Goal: Task Accomplishment & Management: Complete application form

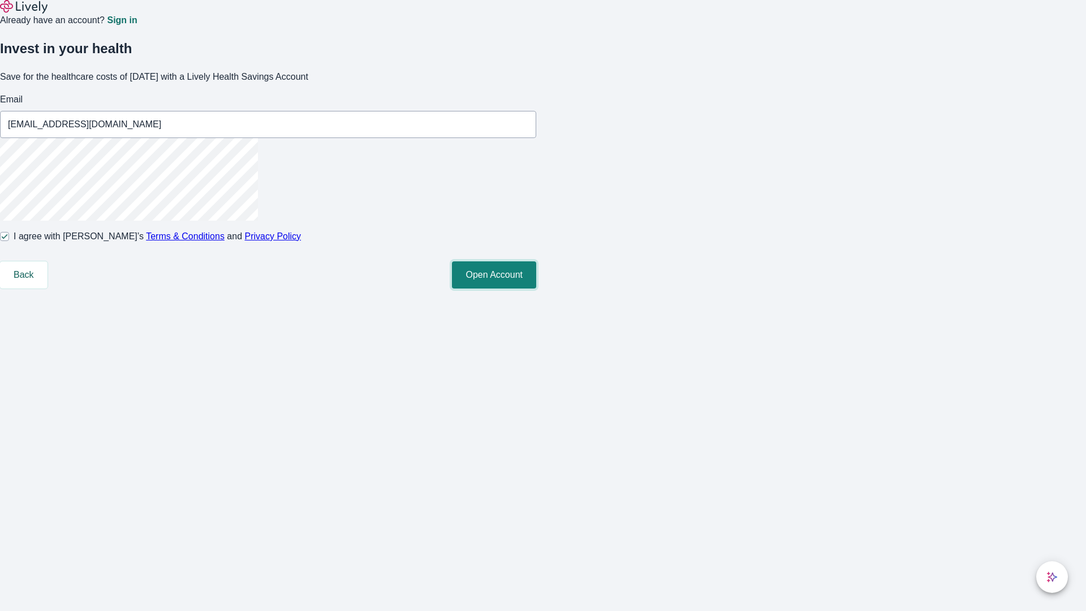
click at [536, 289] on button "Open Account" at bounding box center [494, 274] width 84 height 27
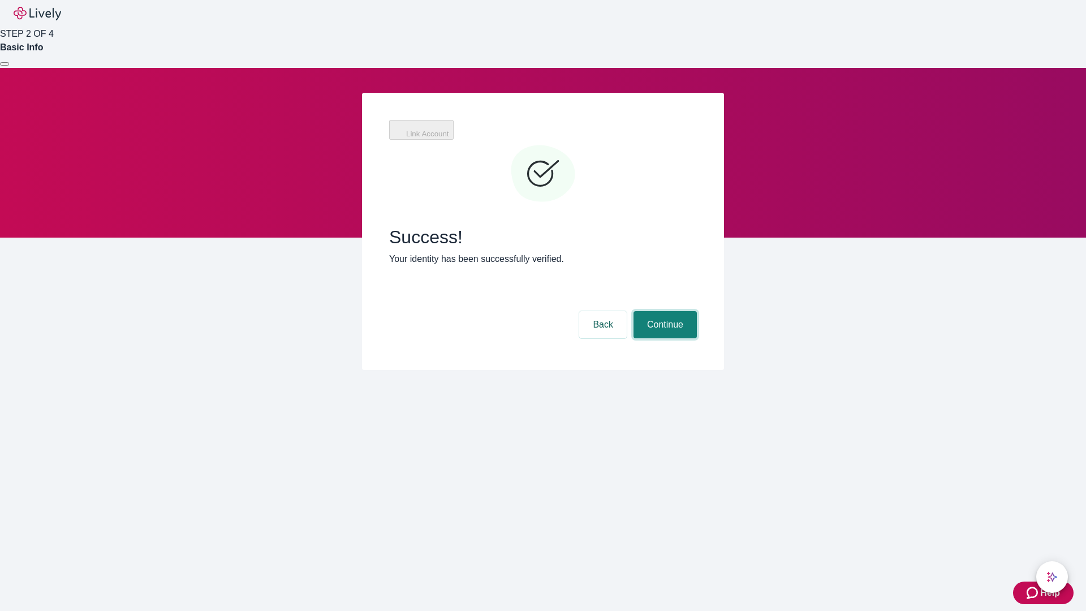
click at [664, 311] on button "Continue" at bounding box center [665, 324] width 63 height 27
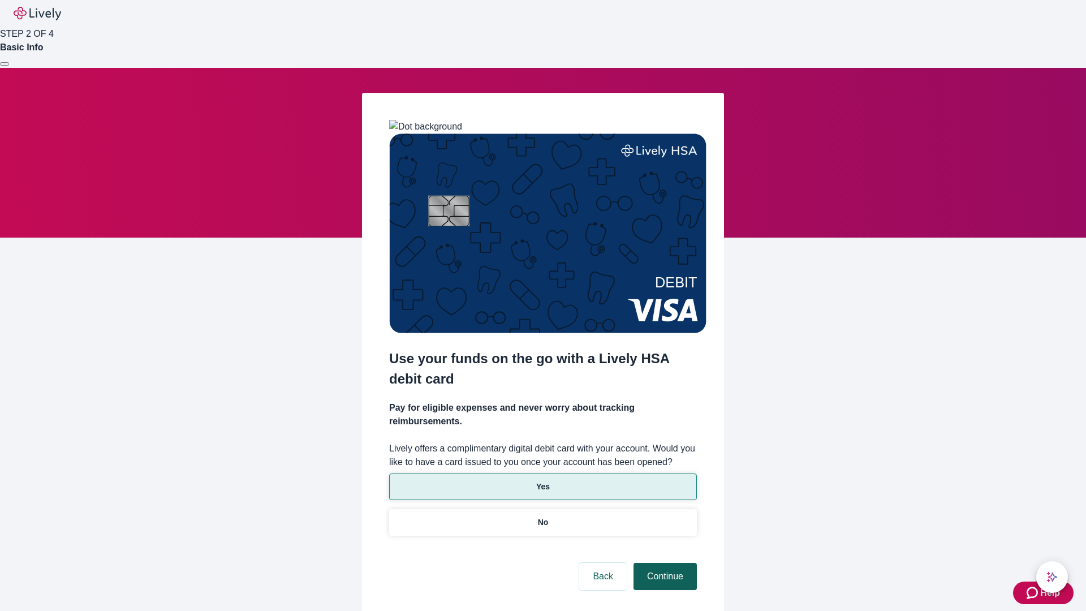
click at [543, 481] on p "Yes" at bounding box center [543, 487] width 14 height 12
click at [664, 563] on button "Continue" at bounding box center [665, 576] width 63 height 27
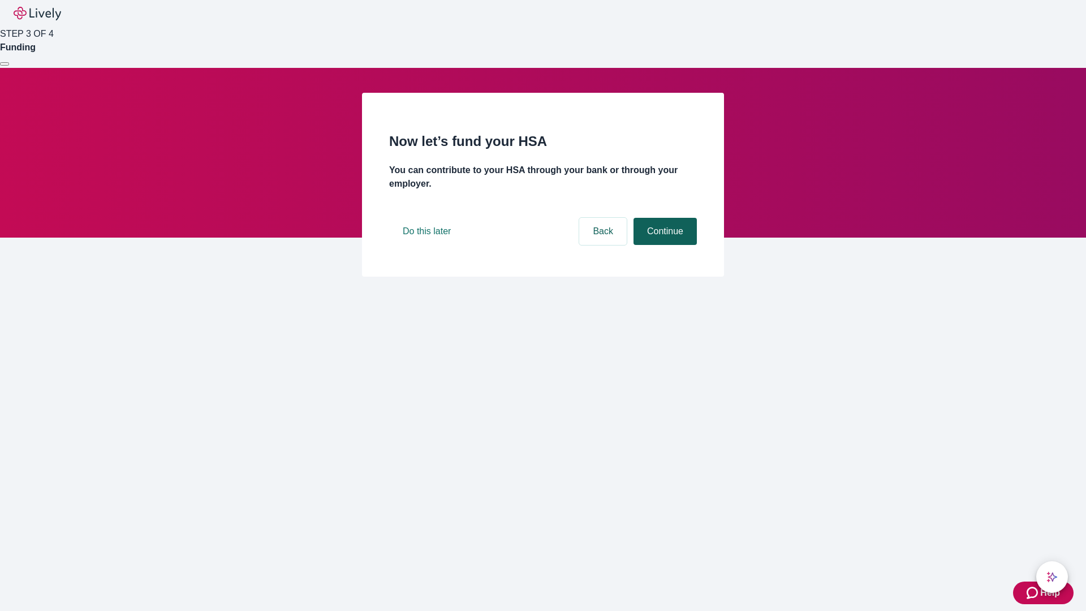
click at [664, 245] on button "Continue" at bounding box center [665, 231] width 63 height 27
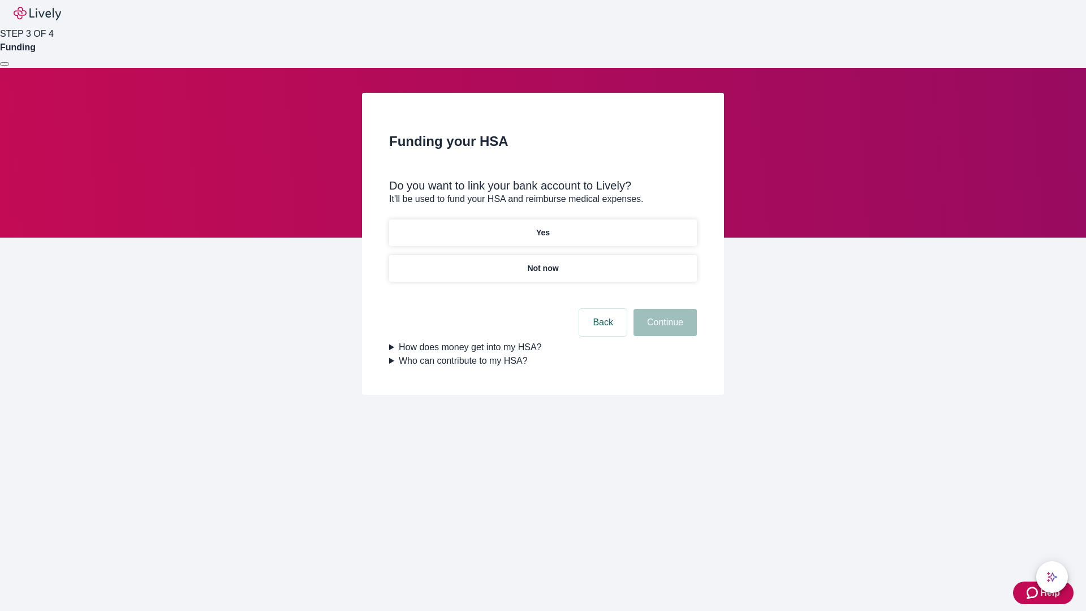
click at [543, 263] on p "Not now" at bounding box center [542, 269] width 31 height 12
click at [664, 329] on button "Continue" at bounding box center [665, 322] width 63 height 27
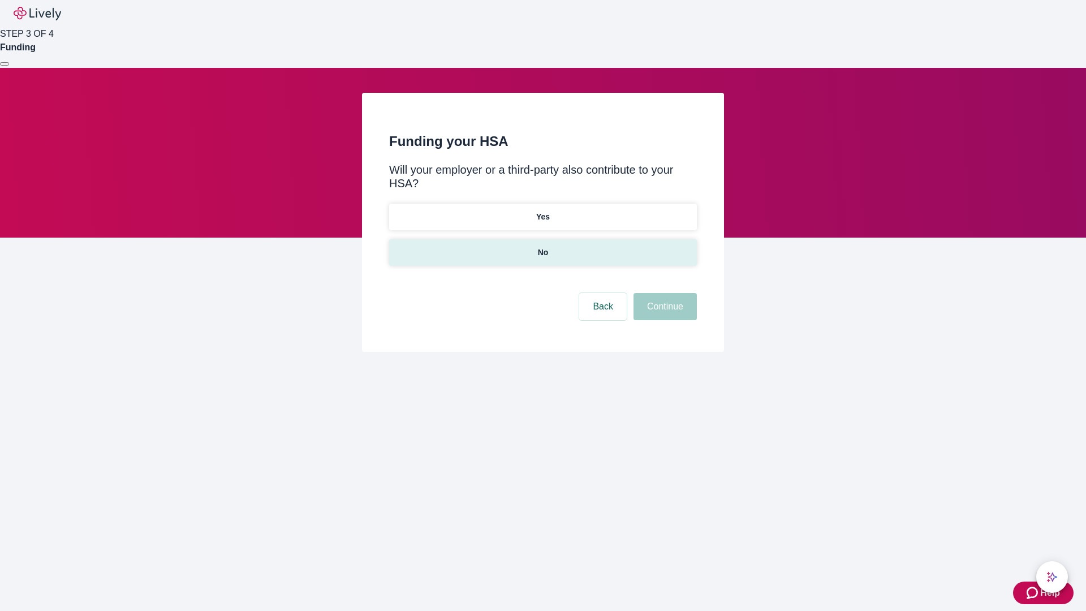
click at [543, 247] on p "No" at bounding box center [543, 253] width 11 height 12
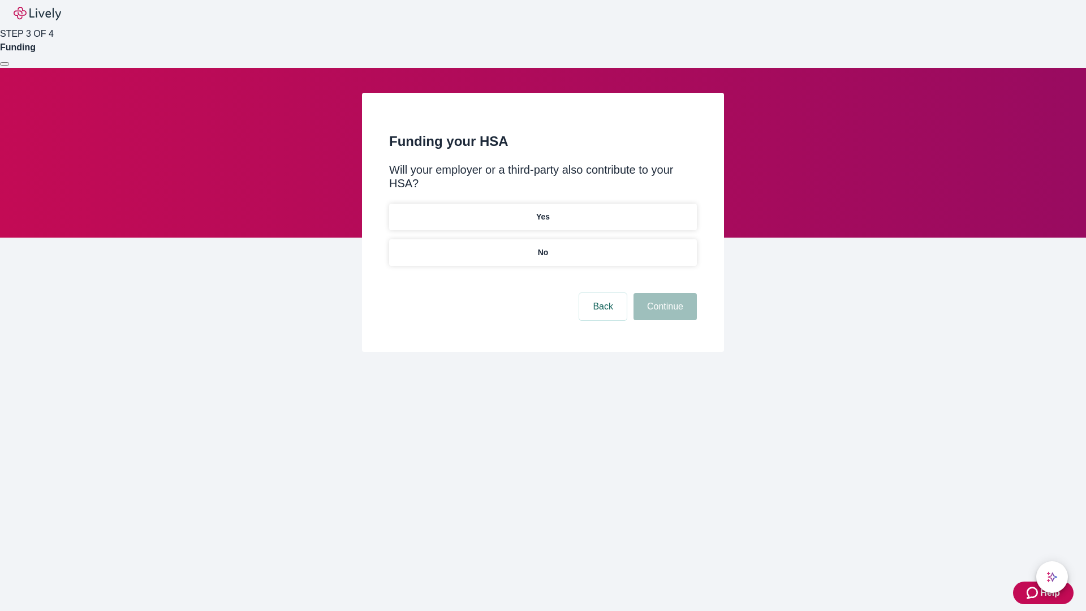
click at [664, 293] on button "Continue" at bounding box center [665, 306] width 63 height 27
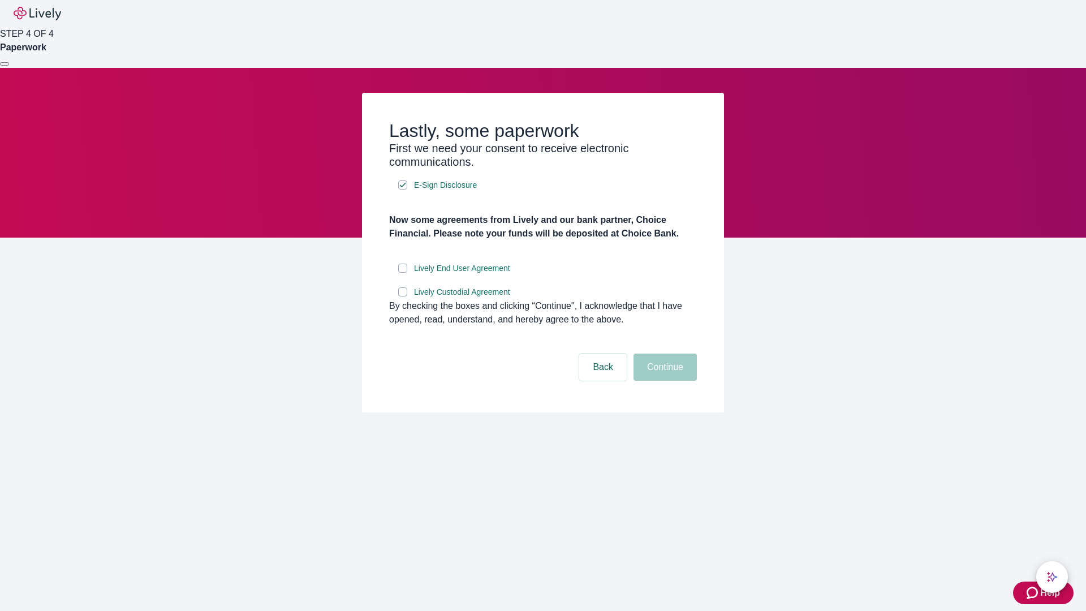
click at [403, 273] on input "Lively End User Agreement" at bounding box center [402, 268] width 9 height 9
checkbox input "true"
click at [403, 296] on input "Lively Custodial Agreement" at bounding box center [402, 291] width 9 height 9
checkbox input "true"
click at [664, 381] on button "Continue" at bounding box center [665, 367] width 63 height 27
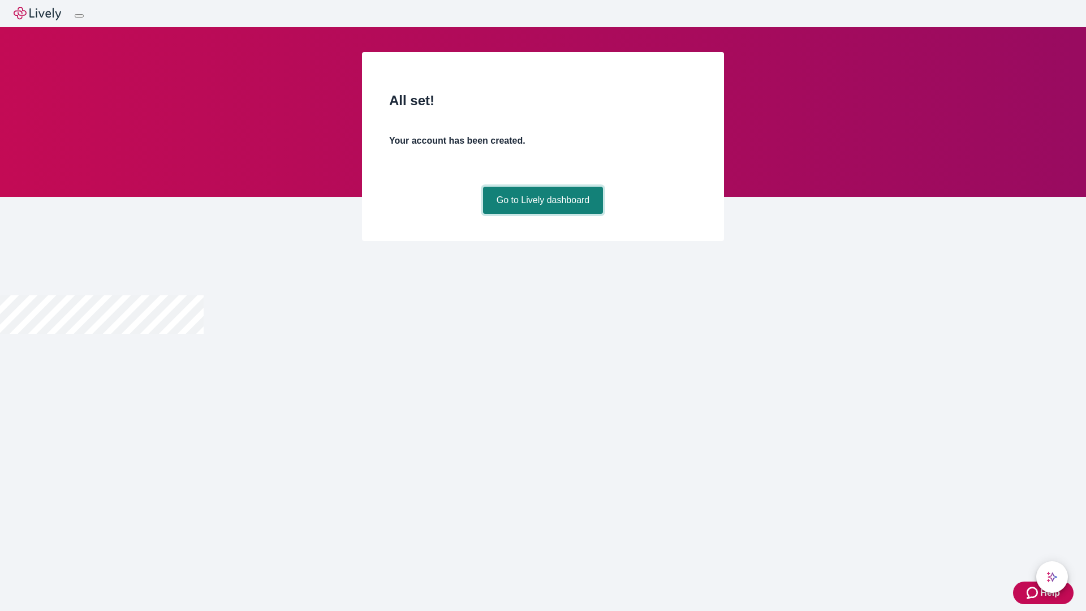
click at [543, 214] on link "Go to Lively dashboard" at bounding box center [543, 200] width 121 height 27
